Goal: Task Accomplishment & Management: Manage account settings

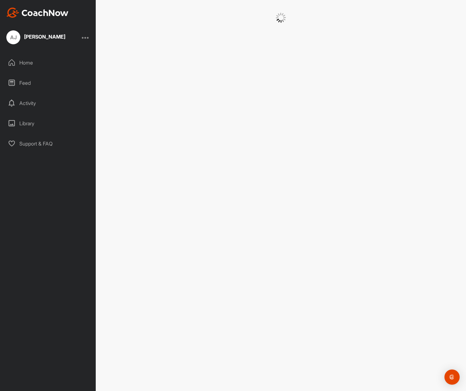
click at [37, 101] on div "Activity" at bounding box center [47, 103] width 89 height 16
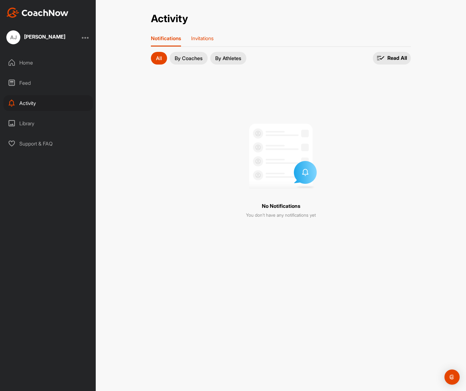
click at [199, 36] on p "Invitations" at bounding box center [202, 38] width 22 height 6
click at [48, 82] on div "Feed" at bounding box center [47, 83] width 89 height 16
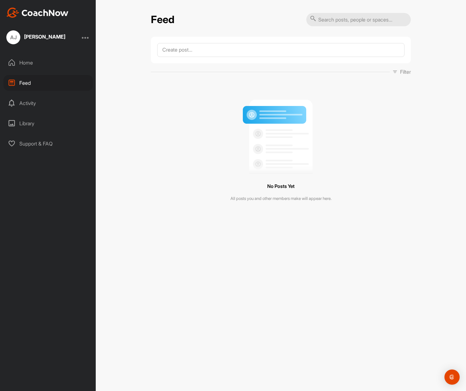
click at [38, 63] on div "Home" at bounding box center [47, 63] width 89 height 16
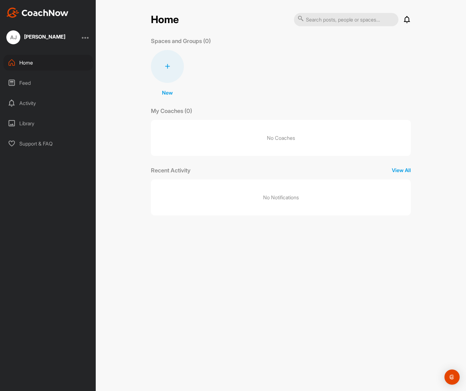
click at [86, 38] on div at bounding box center [86, 38] width 8 height 8
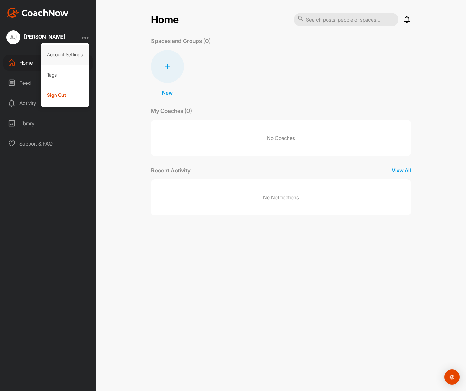
click at [73, 54] on div "Account Settings" at bounding box center [65, 55] width 49 height 20
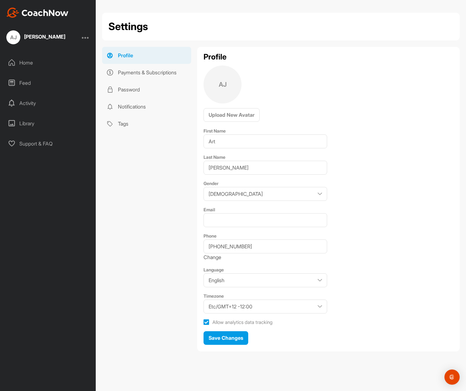
click at [91, 38] on div "[PERSON_NAME] [PERSON_NAME]" at bounding box center [48, 37] width 96 height 14
click at [89, 38] on div "[PERSON_NAME] [PERSON_NAME]" at bounding box center [48, 37] width 96 height 14
click at [87, 38] on div at bounding box center [86, 38] width 8 height 8
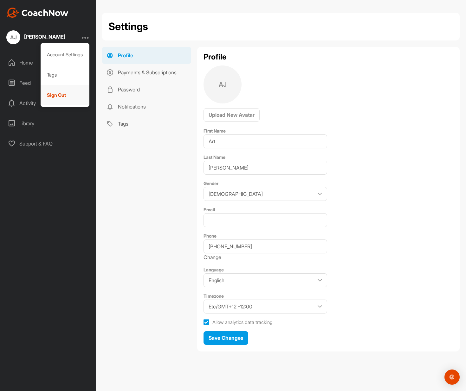
click at [78, 96] on div "Sign Out" at bounding box center [65, 95] width 49 height 20
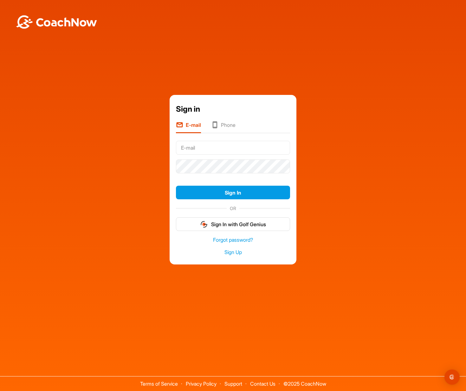
click at [212, 151] on input "text" at bounding box center [233, 148] width 114 height 14
click at [203, 149] on input "text" at bounding box center [233, 148] width 114 height 14
drag, startPoint x: 202, startPoint y: 149, endPoint x: 165, endPoint y: 151, distance: 37.1
click at [165, 151] on div "Sign in E-mail Phone [PERSON_NAME] Sign In OR Sign In with Golf Genius Forgot p…" at bounding box center [232, 180] width 459 height 170
type input "[EMAIL_ADDRESS][DOMAIN_NAME]"
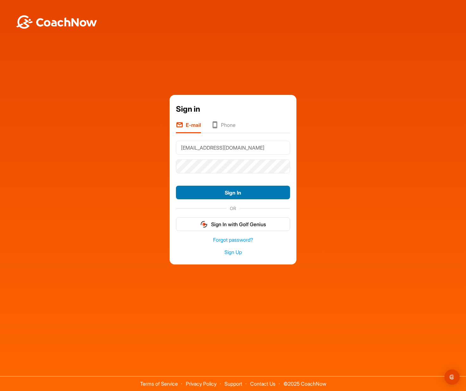
click at [246, 196] on button "Sign In" at bounding box center [233, 193] width 114 height 14
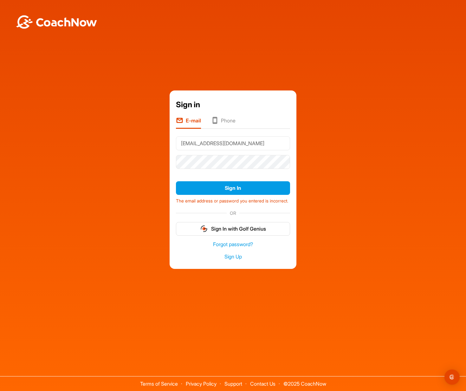
click at [207, 202] on div "The email address or password you entered is incorrect." at bounding box center [233, 199] width 114 height 9
click at [222, 248] on link "Forgot password?" at bounding box center [233, 244] width 114 height 7
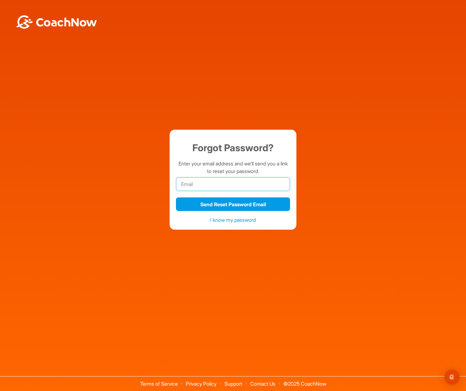
click at [188, 184] on input "email" at bounding box center [233, 184] width 114 height 14
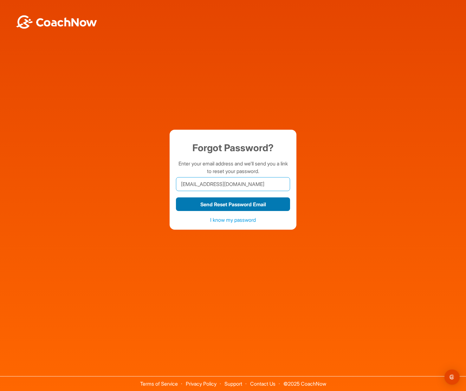
type input "[EMAIL_ADDRESS][DOMAIN_NAME]"
click at [246, 205] on button "Send Reset Password Email" at bounding box center [233, 205] width 114 height 14
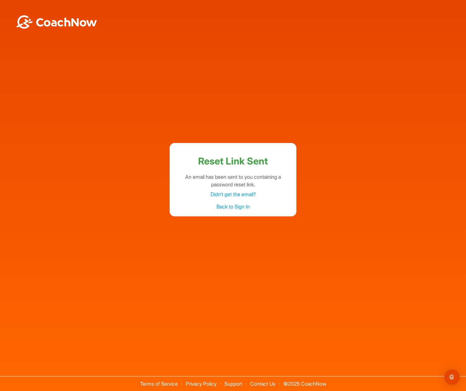
click at [229, 206] on link "Back to Sign In" at bounding box center [232, 207] width 33 height 6
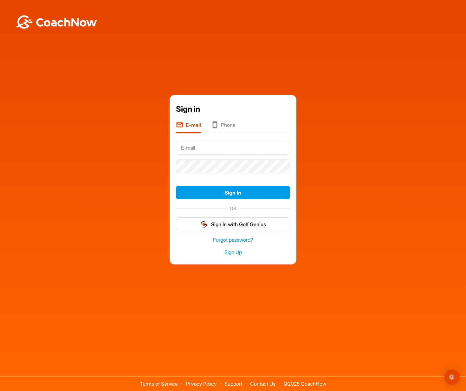
click at [186, 149] on input "text" at bounding box center [233, 148] width 114 height 14
type input "[EMAIL_ADDRESS][DOMAIN_NAME]"
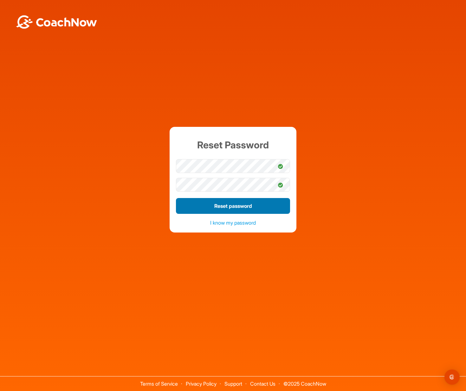
click at [242, 209] on button "Reset password" at bounding box center [233, 206] width 114 height 16
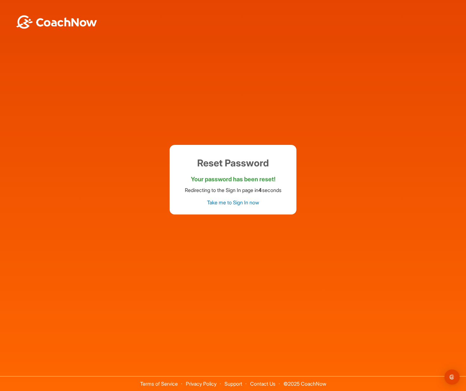
click at [234, 205] on link "Take me to Sign In now" at bounding box center [233, 203] width 52 height 6
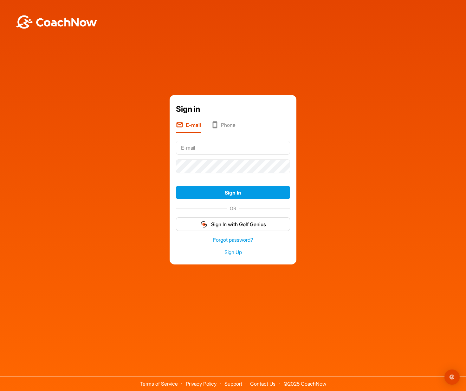
click at [197, 149] on input "text" at bounding box center [233, 148] width 114 height 14
type input "[EMAIL_ADDRESS][DOMAIN_NAME]"
click at [235, 194] on button "Sign In" at bounding box center [233, 193] width 114 height 14
